Goal: Transaction & Acquisition: Subscribe to service/newsletter

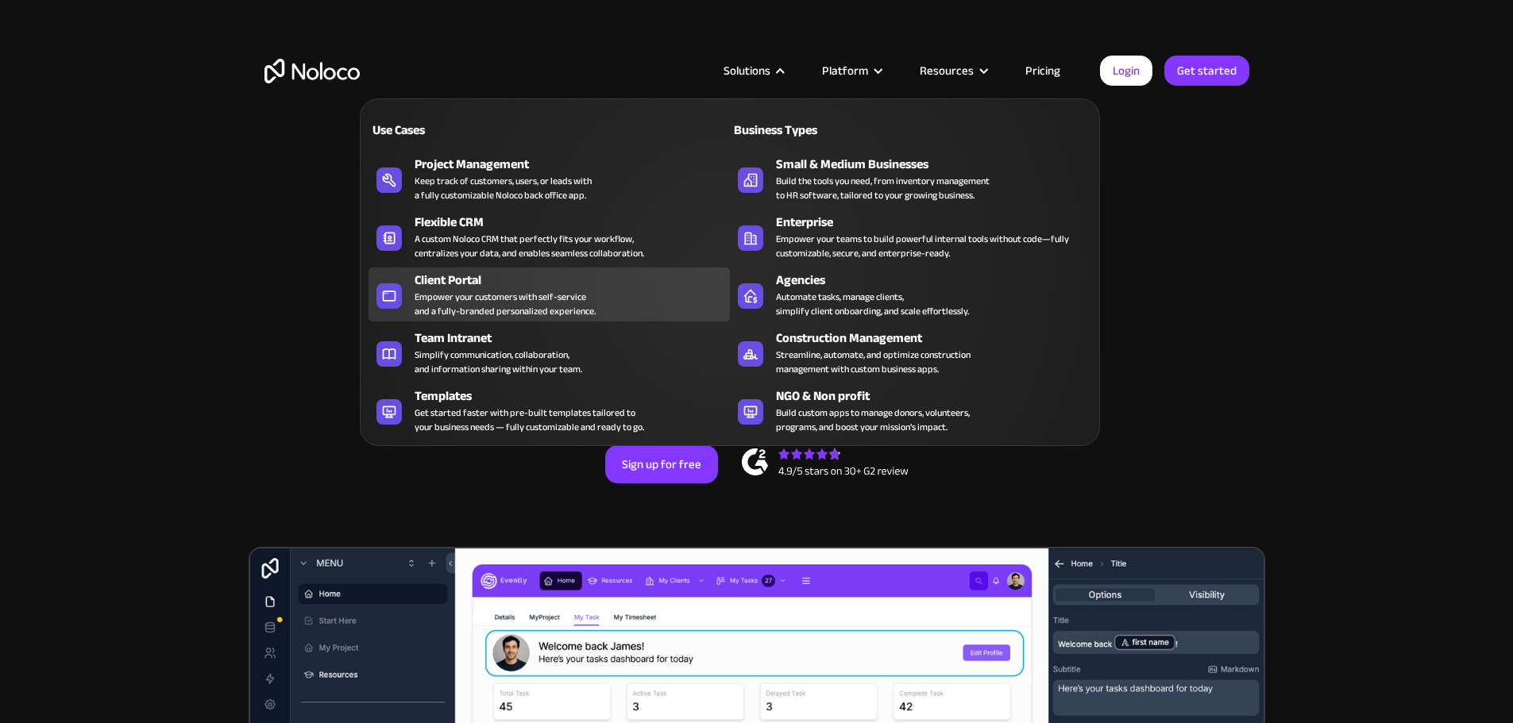
click at [564, 318] on div "Empower your customers with self-service and a fully-branded personalized exper…" at bounding box center [505, 304] width 181 height 29
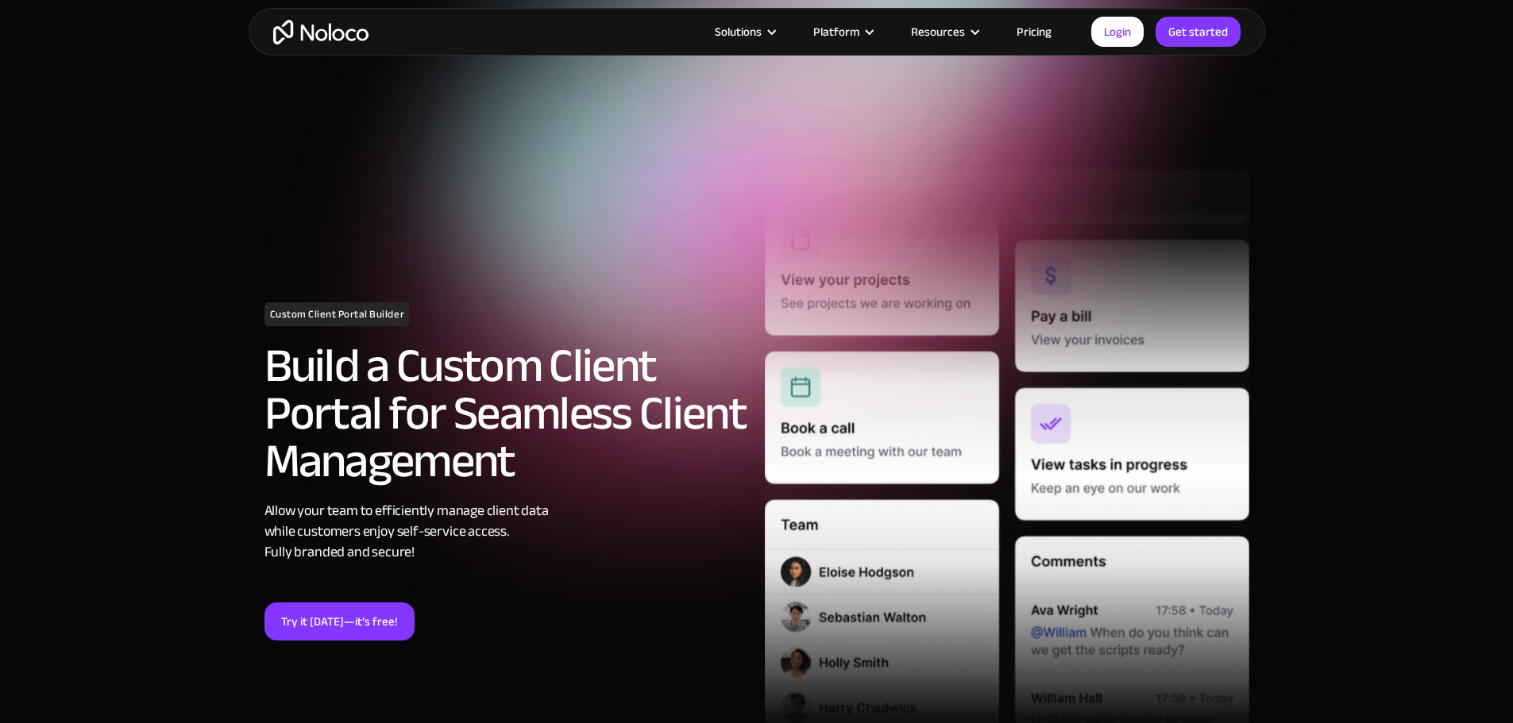
scroll to position [318, 0]
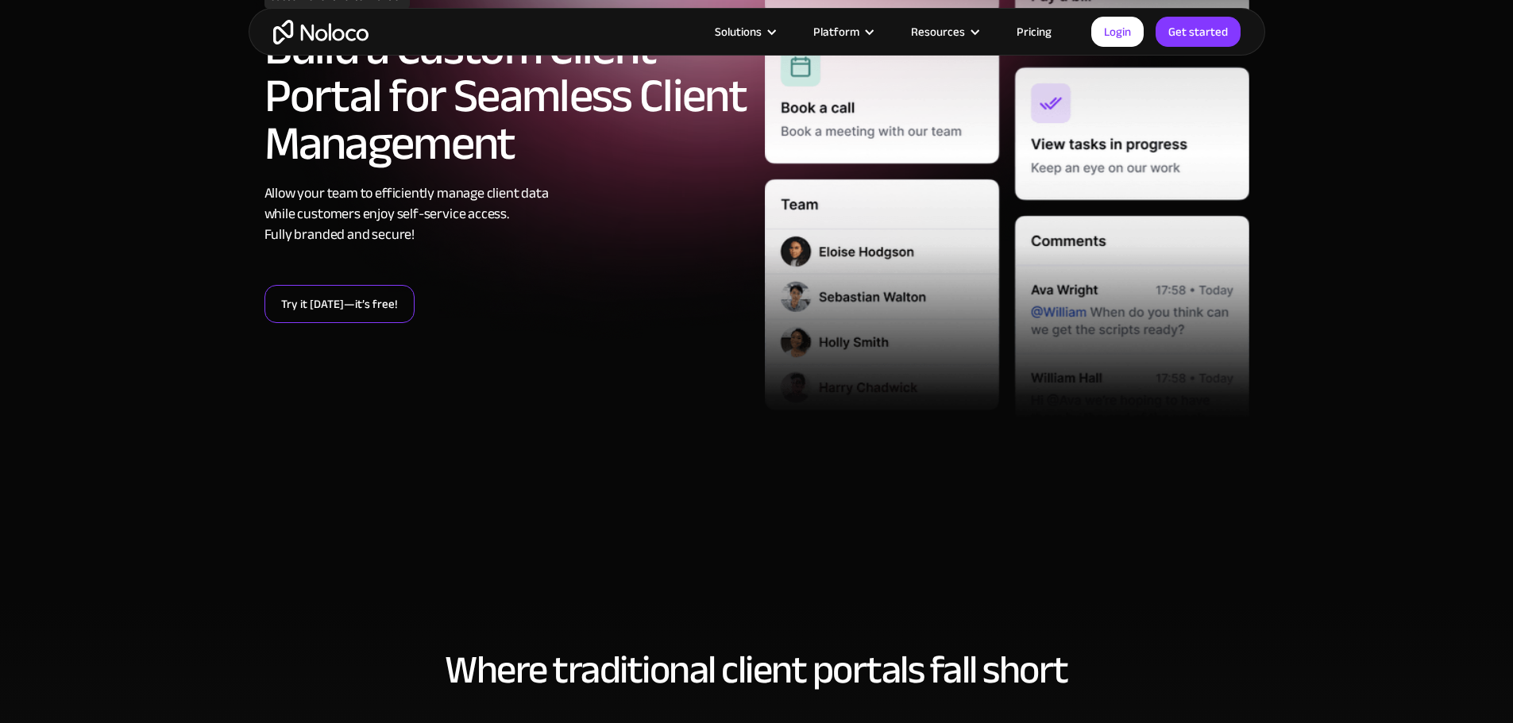
click at [372, 287] on link "Try it today—it’s free!" at bounding box center [339, 304] width 150 height 38
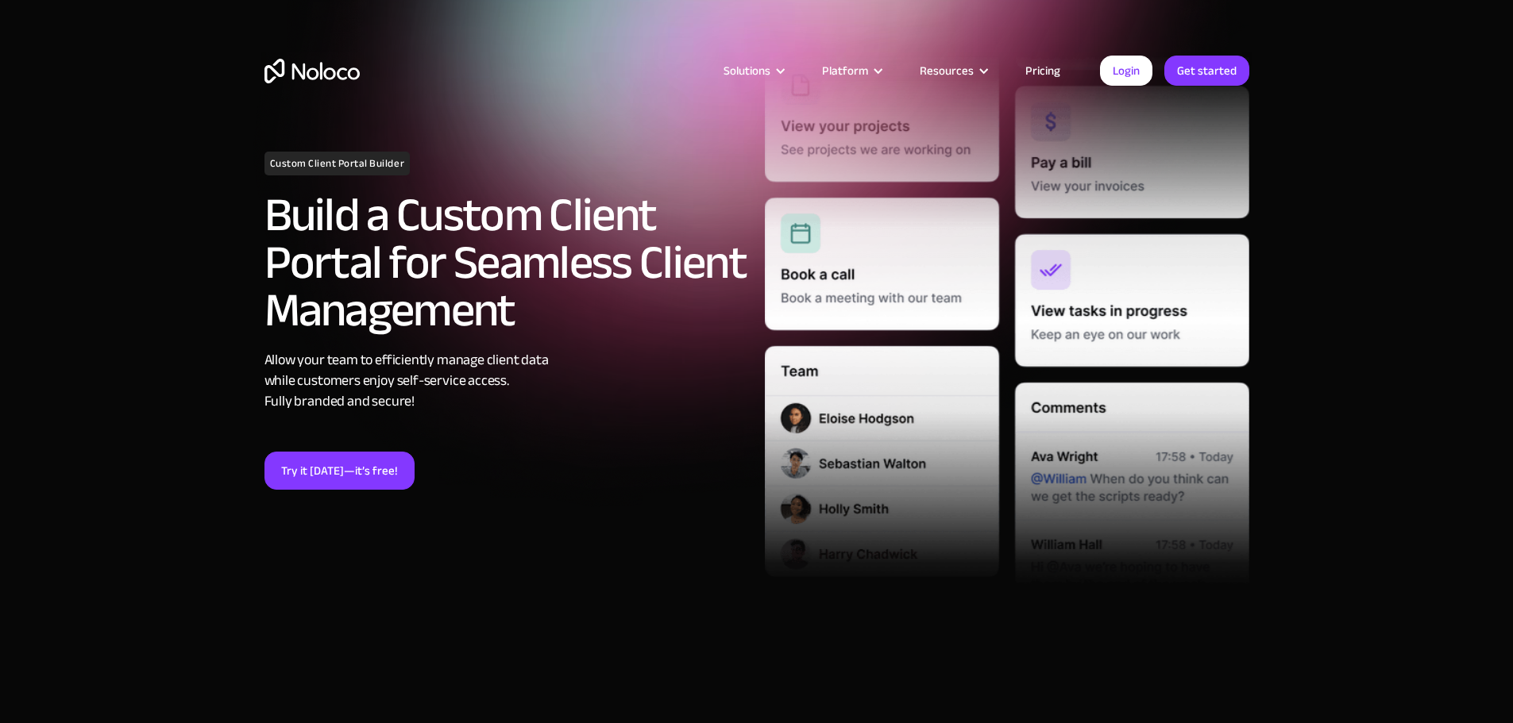
scroll to position [0, 0]
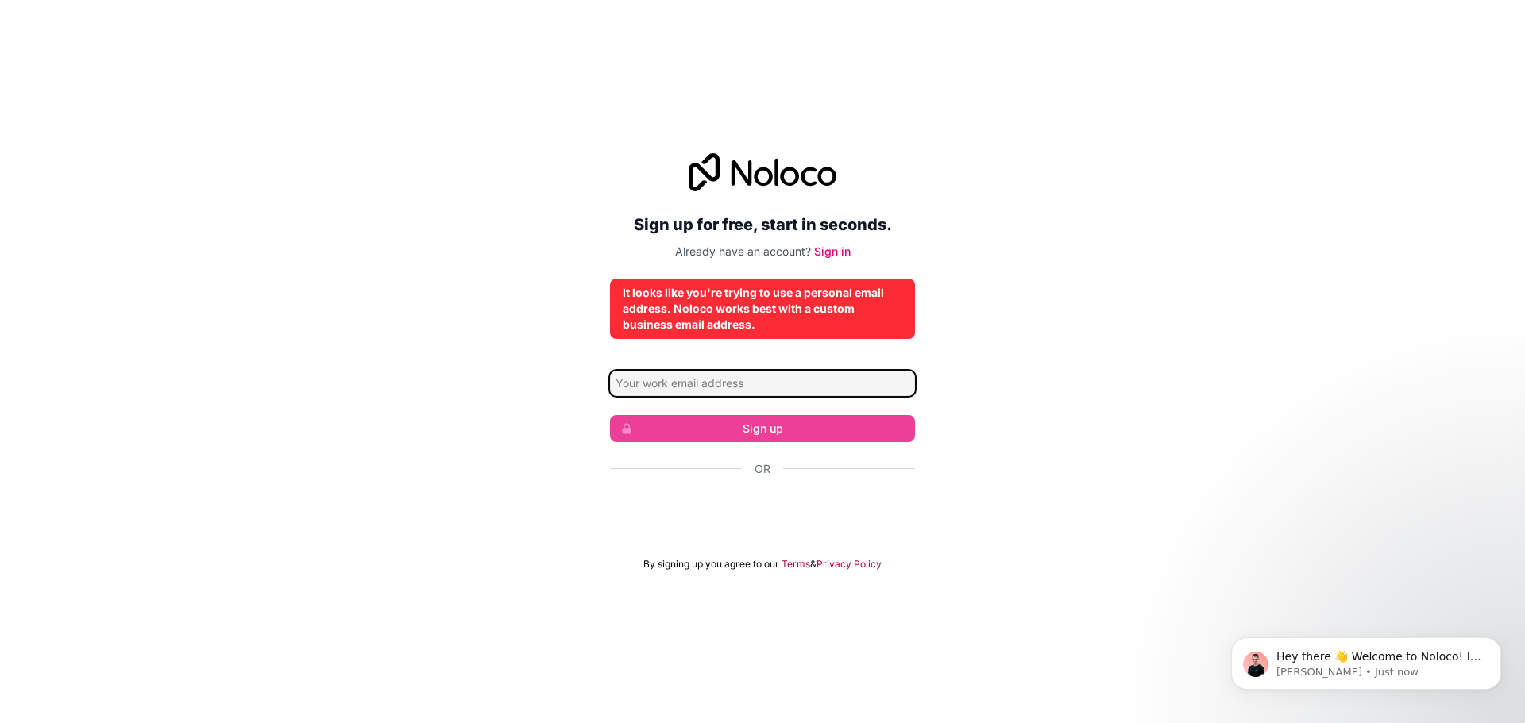
click at [723, 380] on input "Email address" at bounding box center [762, 383] width 305 height 25
click at [1167, 380] on div "Sign up for free, start in seconds. Already have an account? Sign in It looks l…" at bounding box center [762, 362] width 1525 height 462
click at [1421, 670] on p "[PERSON_NAME] • Just now" at bounding box center [1378, 672] width 205 height 14
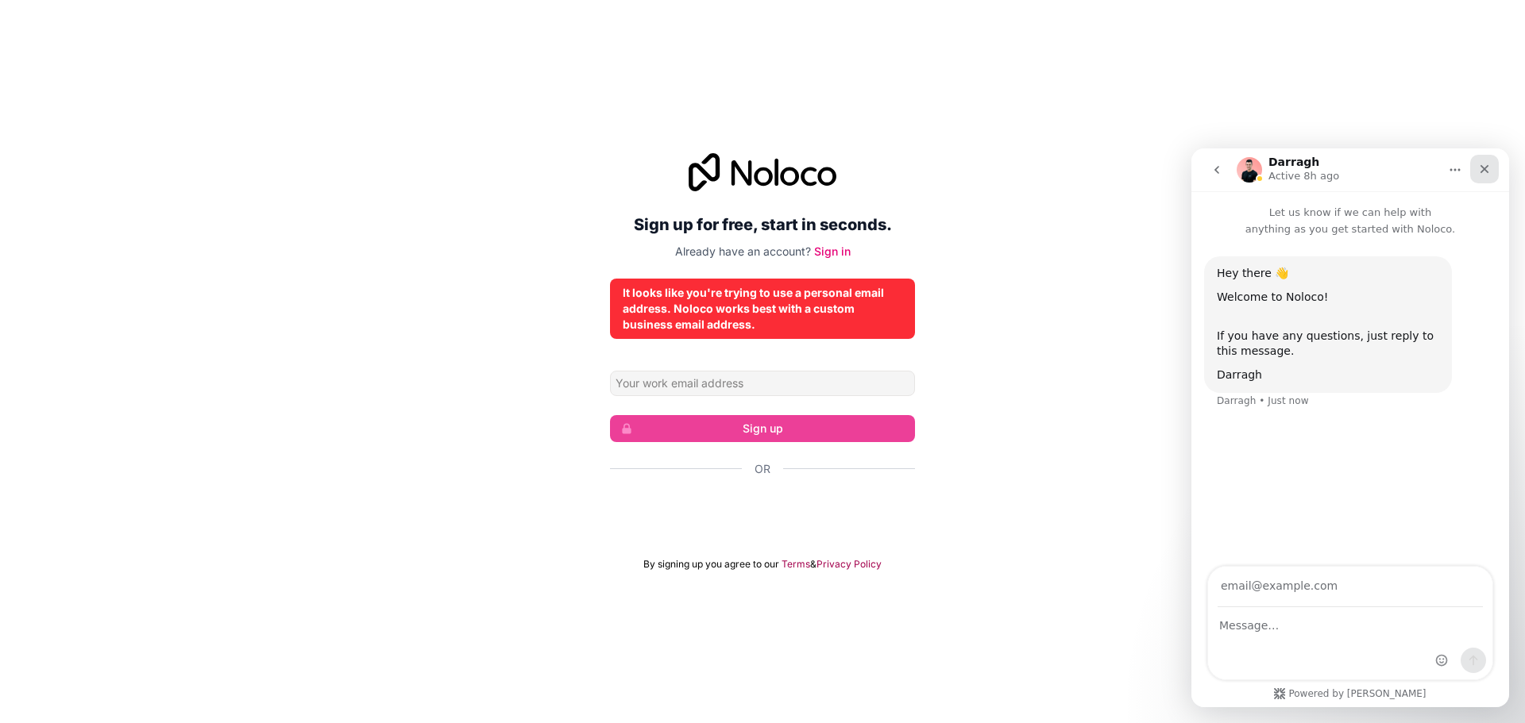
click at [1497, 160] on div "Close" at bounding box center [1484, 169] width 29 height 29
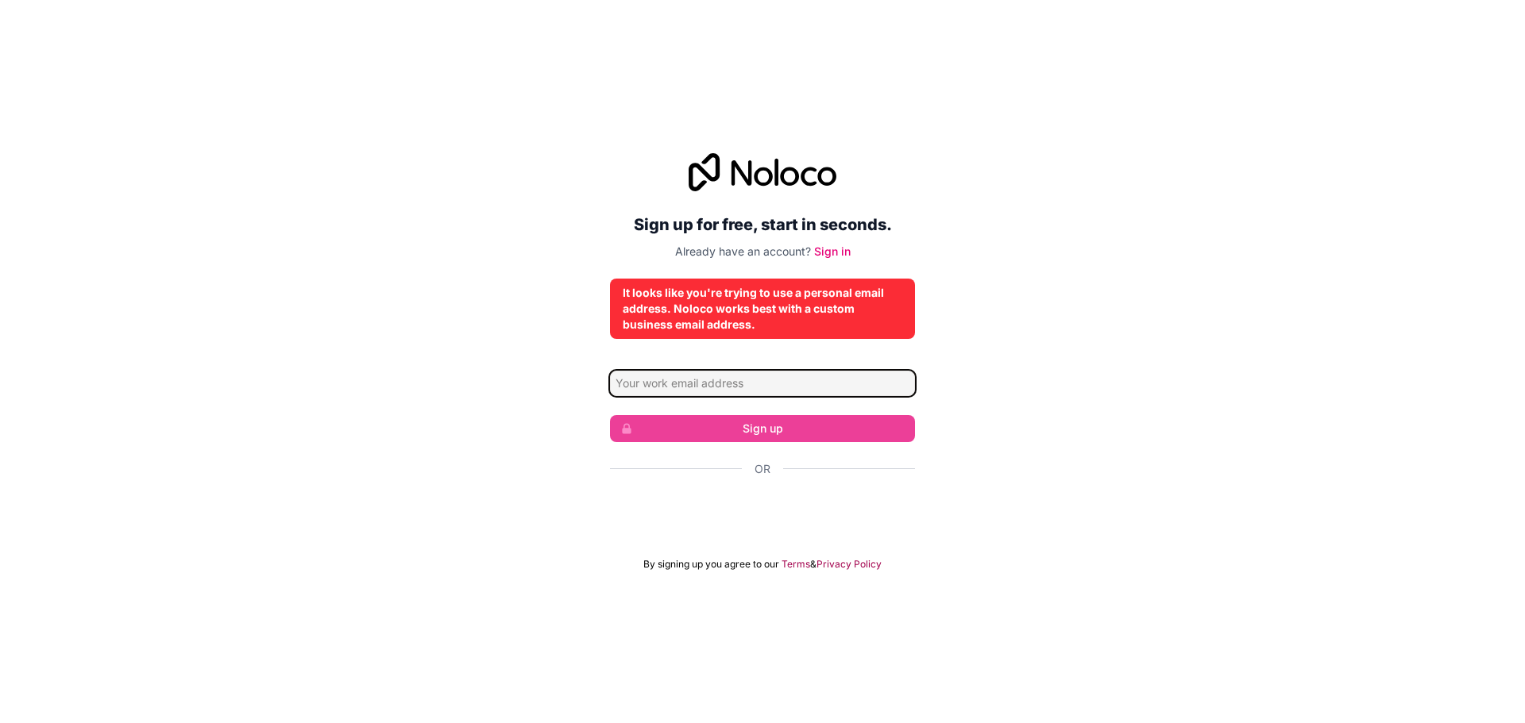
click at [785, 381] on input "Email address" at bounding box center [762, 383] width 305 height 25
click at [998, 271] on div "Sign up for free, start in seconds. Already have an account? Sign in It looks l…" at bounding box center [762, 362] width 1525 height 462
